Goal: Task Accomplishment & Management: Use online tool/utility

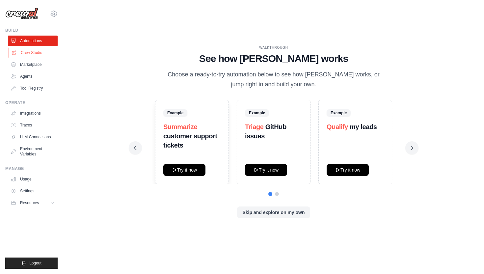
click at [38, 52] on link "Crew Studio" at bounding box center [34, 52] width 50 height 11
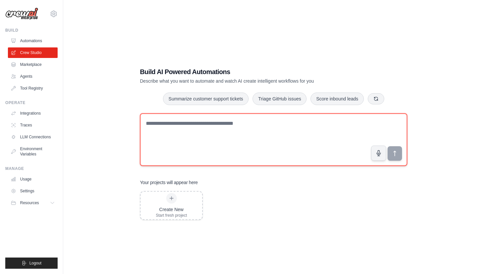
click at [174, 136] on textarea at bounding box center [273, 139] width 267 height 53
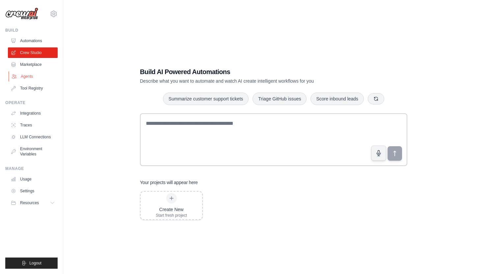
click at [24, 74] on link "Agents" at bounding box center [34, 76] width 50 height 11
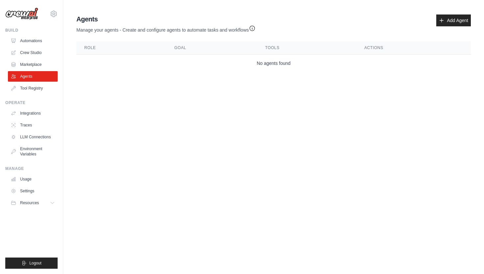
click at [24, 74] on link "Agents" at bounding box center [33, 76] width 50 height 11
click at [23, 68] on link "Marketplace" at bounding box center [34, 64] width 50 height 11
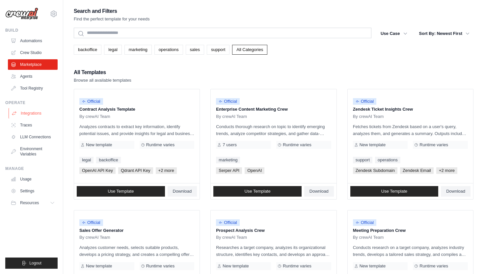
click at [24, 115] on link "Integrations" at bounding box center [34, 113] width 50 height 11
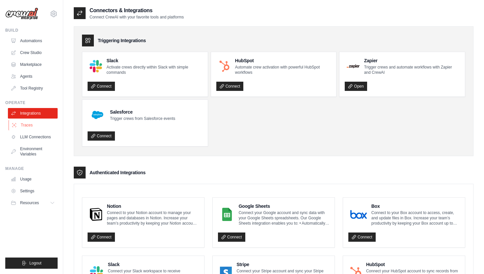
click at [25, 121] on link "Traces" at bounding box center [34, 125] width 50 height 11
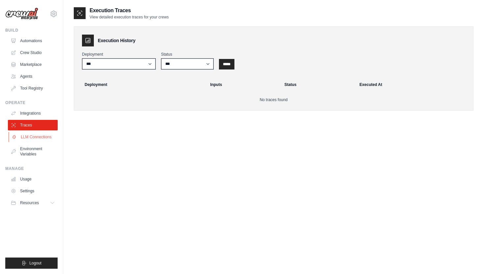
click at [27, 138] on link "LLM Connections" at bounding box center [34, 137] width 50 height 11
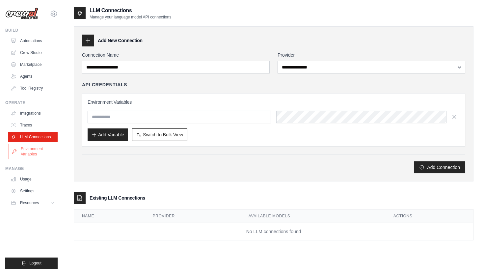
click at [26, 146] on link "Environment Variables" at bounding box center [34, 151] width 50 height 16
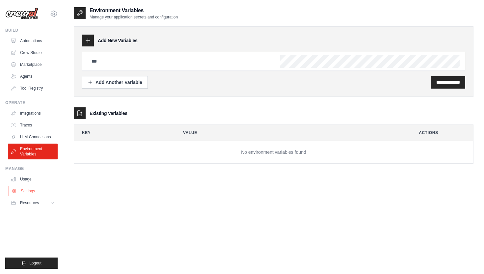
click at [25, 196] on link "Settings" at bounding box center [34, 191] width 50 height 11
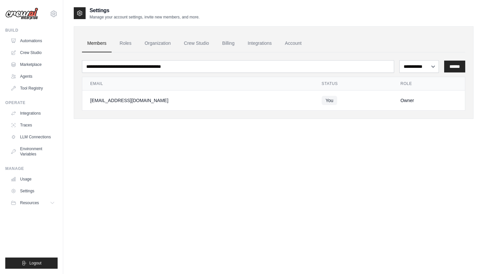
click at [25, 196] on link "Settings" at bounding box center [33, 191] width 50 height 11
click at [27, 198] on button "Resources" at bounding box center [34, 202] width 50 height 11
click at [48, 199] on button "Resources" at bounding box center [34, 202] width 50 height 11
click at [28, 41] on link "Automations" at bounding box center [34, 41] width 50 height 11
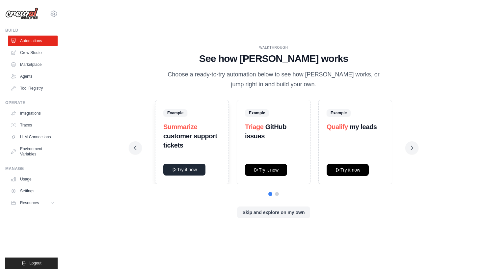
click at [188, 168] on button "Try it now" at bounding box center [184, 170] width 42 height 12
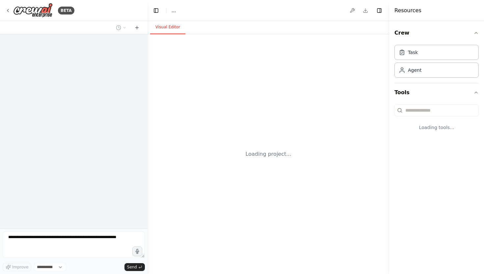
select select "****"
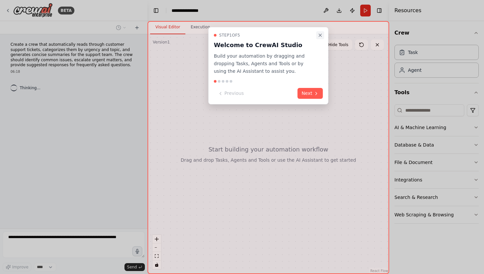
click at [319, 34] on icon "Close walkthrough" at bounding box center [320, 35] width 3 height 3
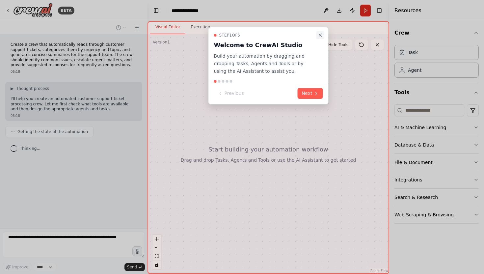
click at [319, 34] on icon "Close walkthrough" at bounding box center [320, 35] width 3 height 3
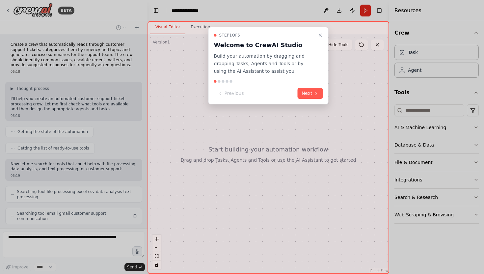
scroll to position [18, 0]
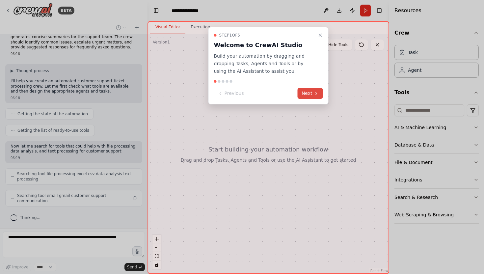
click at [312, 93] on button "Next" at bounding box center [310, 93] width 25 height 11
click at [312, 93] on div at bounding box center [242, 137] width 484 height 274
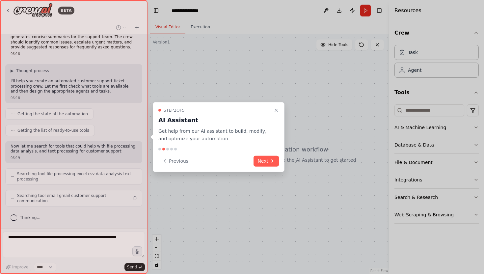
click at [312, 93] on div at bounding box center [242, 137] width 484 height 274
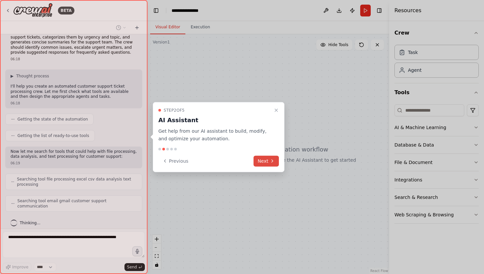
click at [267, 161] on button "Next" at bounding box center [265, 160] width 25 height 11
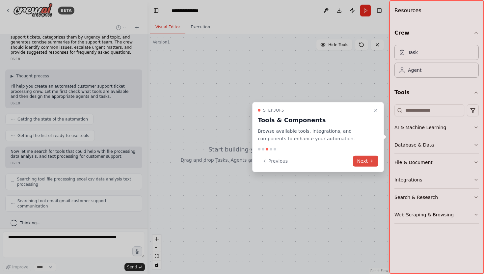
click at [365, 159] on button "Next" at bounding box center [365, 160] width 25 height 11
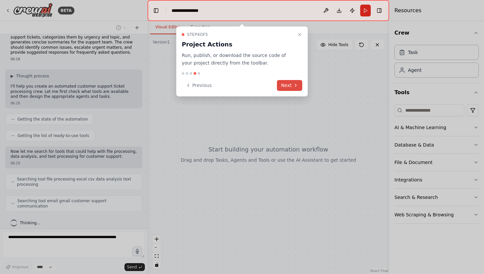
click at [289, 82] on button "Next" at bounding box center [289, 85] width 25 height 11
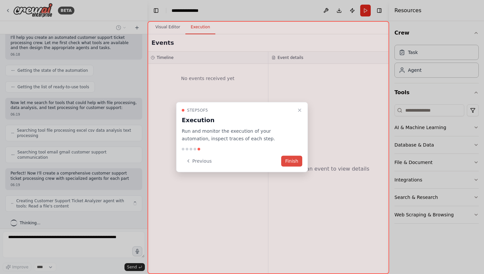
scroll to position [66, 0]
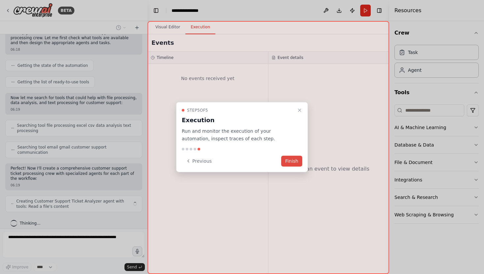
click at [291, 161] on button "Finish" at bounding box center [291, 160] width 21 height 11
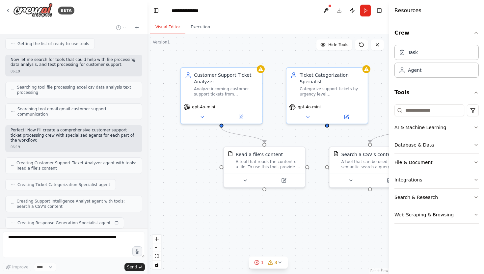
scroll to position [121, 0]
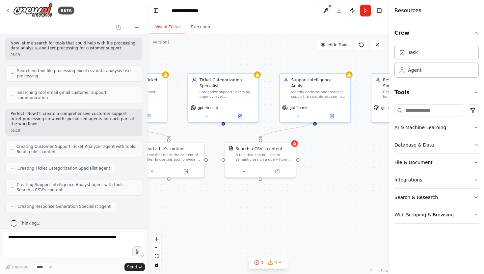
drag, startPoint x: 310, startPoint y: 128, endPoint x: 210, endPoint y: 134, distance: 100.2
click at [210, 134] on div ".deletable-edge-delete-btn { width: 20px; height: 20px; border: 0px solid #ffff…" at bounding box center [268, 154] width 242 height 240
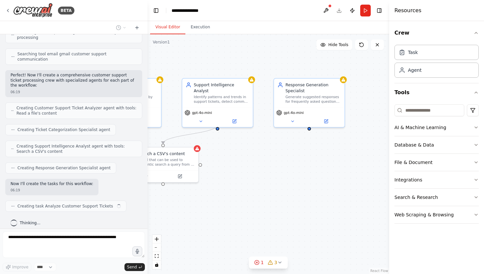
drag, startPoint x: 305, startPoint y: 150, endPoint x: 209, endPoint y: 155, distance: 95.6
click at [209, 155] on div ".deletable-edge-delete-btn { width: 20px; height: 20px; border: 0px solid #ffff…" at bounding box center [268, 154] width 242 height 240
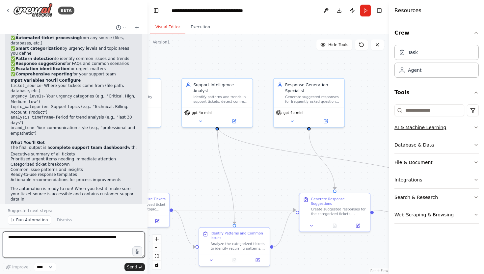
scroll to position [719, 0]
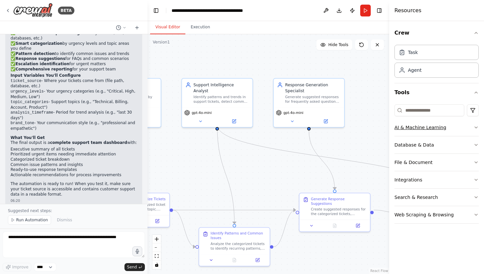
click at [469, 127] on button "AI & Machine Learning" at bounding box center [436, 127] width 84 height 17
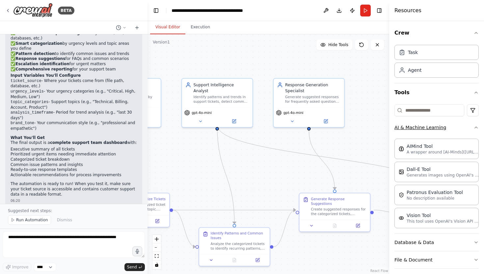
click at [469, 127] on button "AI & Machine Learning" at bounding box center [436, 127] width 84 height 17
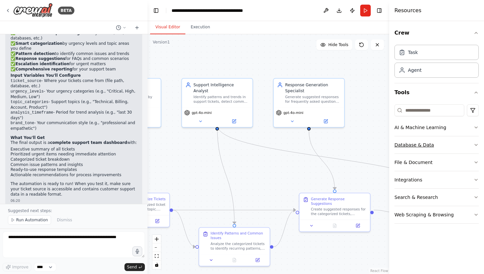
click at [472, 146] on button "Database & Data" at bounding box center [436, 144] width 84 height 17
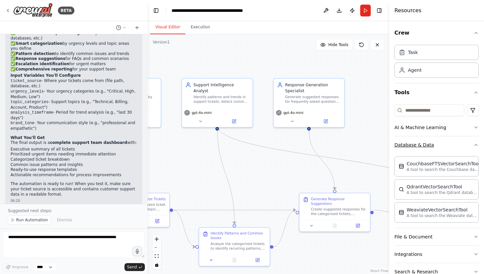
click at [472, 146] on button "Database & Data" at bounding box center [436, 144] width 84 height 17
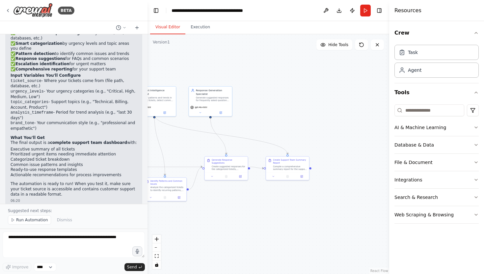
drag, startPoint x: 301, startPoint y: 139, endPoint x: 190, endPoint y: 139, distance: 111.6
click at [190, 139] on div ".deletable-edge-delete-btn { width: 20px; height: 20px; border: 0px solid #ffff…" at bounding box center [268, 154] width 242 height 240
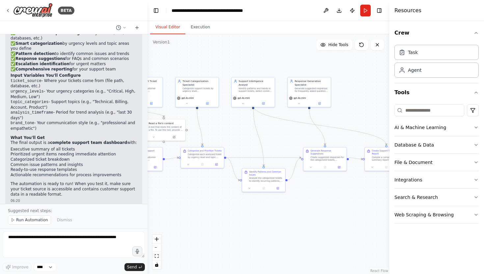
drag, startPoint x: 190, startPoint y: 139, endPoint x: 321, endPoint y: 135, distance: 131.0
click at [321, 135] on div ".deletable-edge-delete-btn { width: 20px; height: 20px; border: 0px solid #ffff…" at bounding box center [268, 154] width 242 height 240
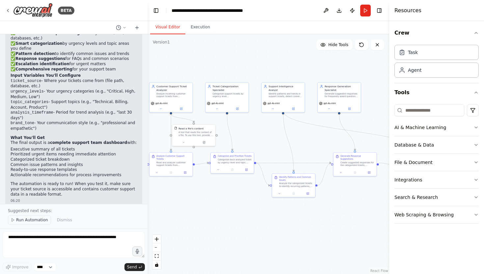
click at [31, 221] on span "Run Automation" at bounding box center [32, 219] width 32 height 5
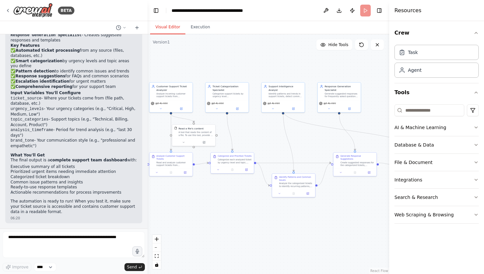
scroll to position [694, 0]
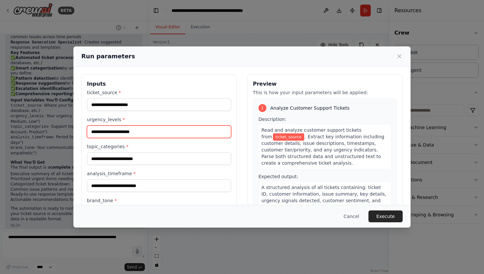
click at [175, 127] on input "urgency_levels *" at bounding box center [159, 131] width 144 height 13
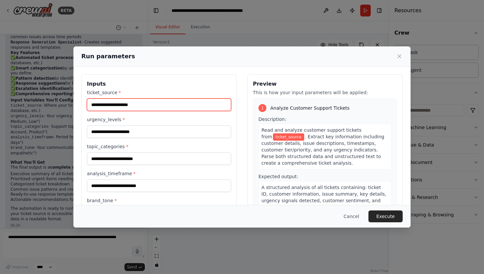
click at [162, 99] on input "ticket_source *" at bounding box center [159, 104] width 144 height 13
type input "*****"
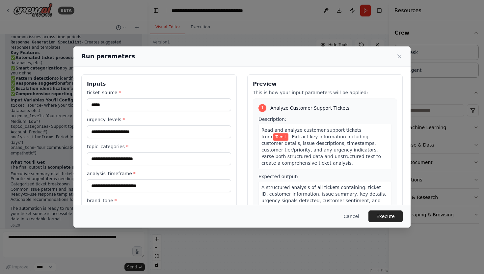
click at [150, 125] on div "urgency_levels *" at bounding box center [159, 127] width 144 height 22
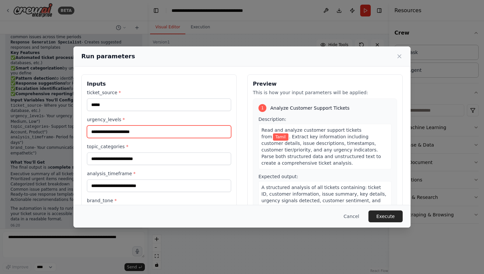
click at [146, 132] on input "urgency_levels *" at bounding box center [159, 131] width 144 height 13
type input "******"
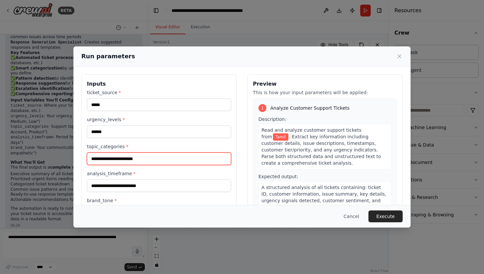
click at [144, 156] on input "topic_categories *" at bounding box center [159, 158] width 144 height 13
type input "**"
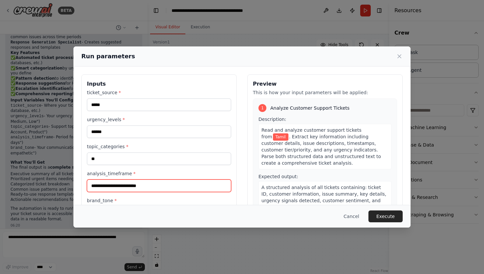
click at [133, 185] on input "analysis_timeframe *" at bounding box center [159, 185] width 144 height 13
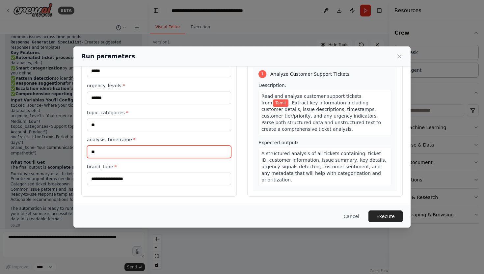
type input "**"
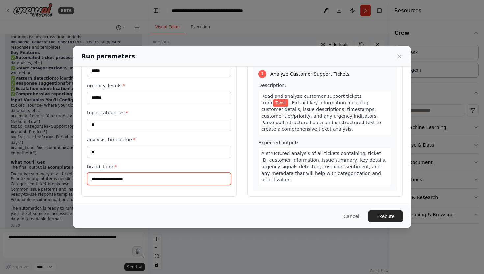
click at [131, 180] on input "brand_tone *" at bounding box center [159, 178] width 144 height 13
type input "****"
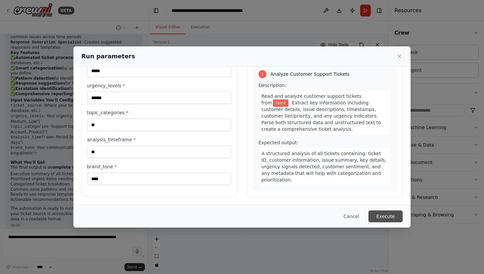
click at [375, 213] on button "Execute" at bounding box center [385, 216] width 34 height 12
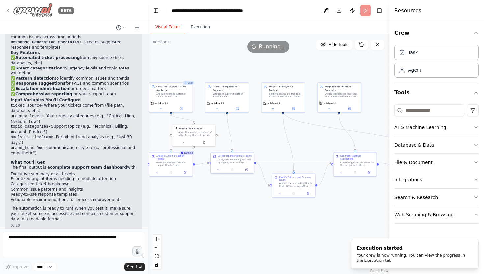
click at [8, 10] on icon at bounding box center [7, 10] width 5 height 5
